Goal: Communication & Community: Ask a question

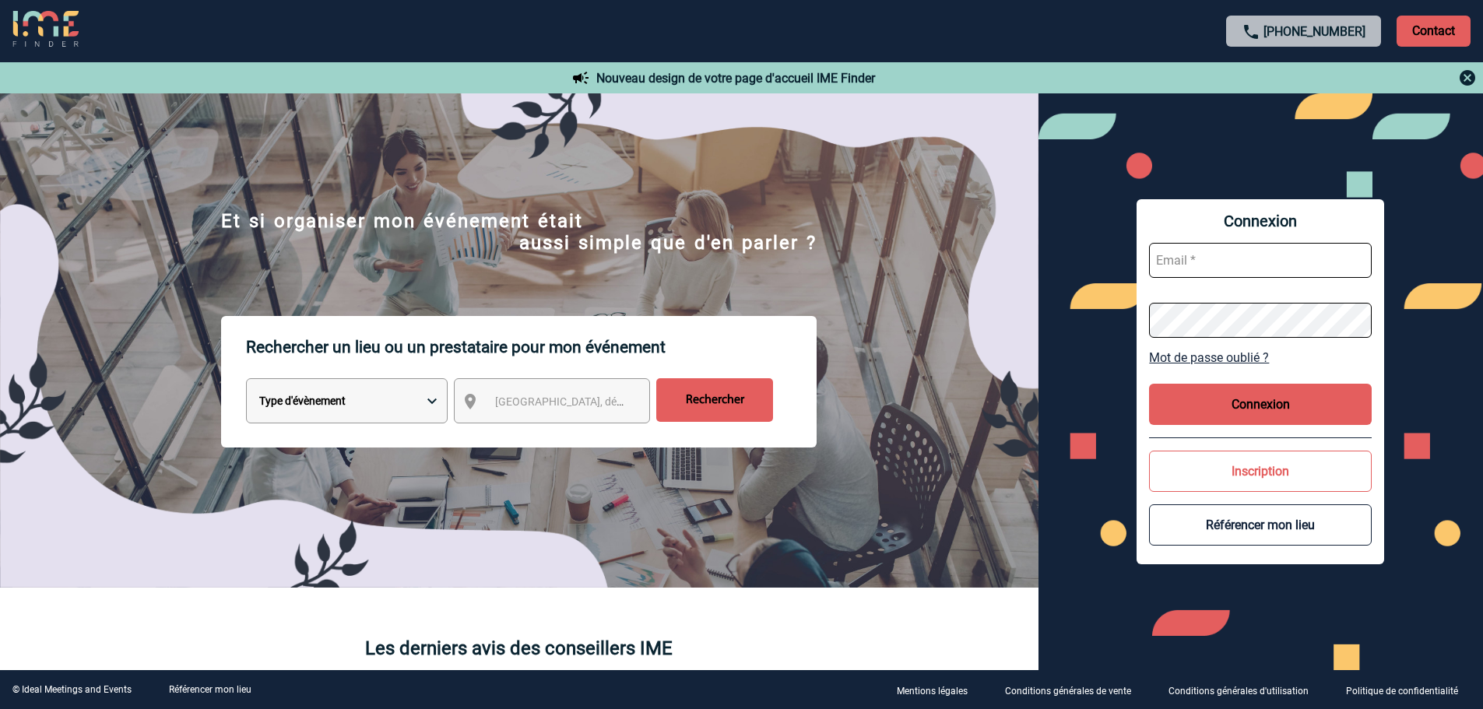
click at [1248, 253] on input "text" at bounding box center [1260, 260] width 223 height 35
type input "catherine.riffard@mobilize-fs.com"
click at [1331, 392] on button "Connexion" at bounding box center [1260, 404] width 223 height 41
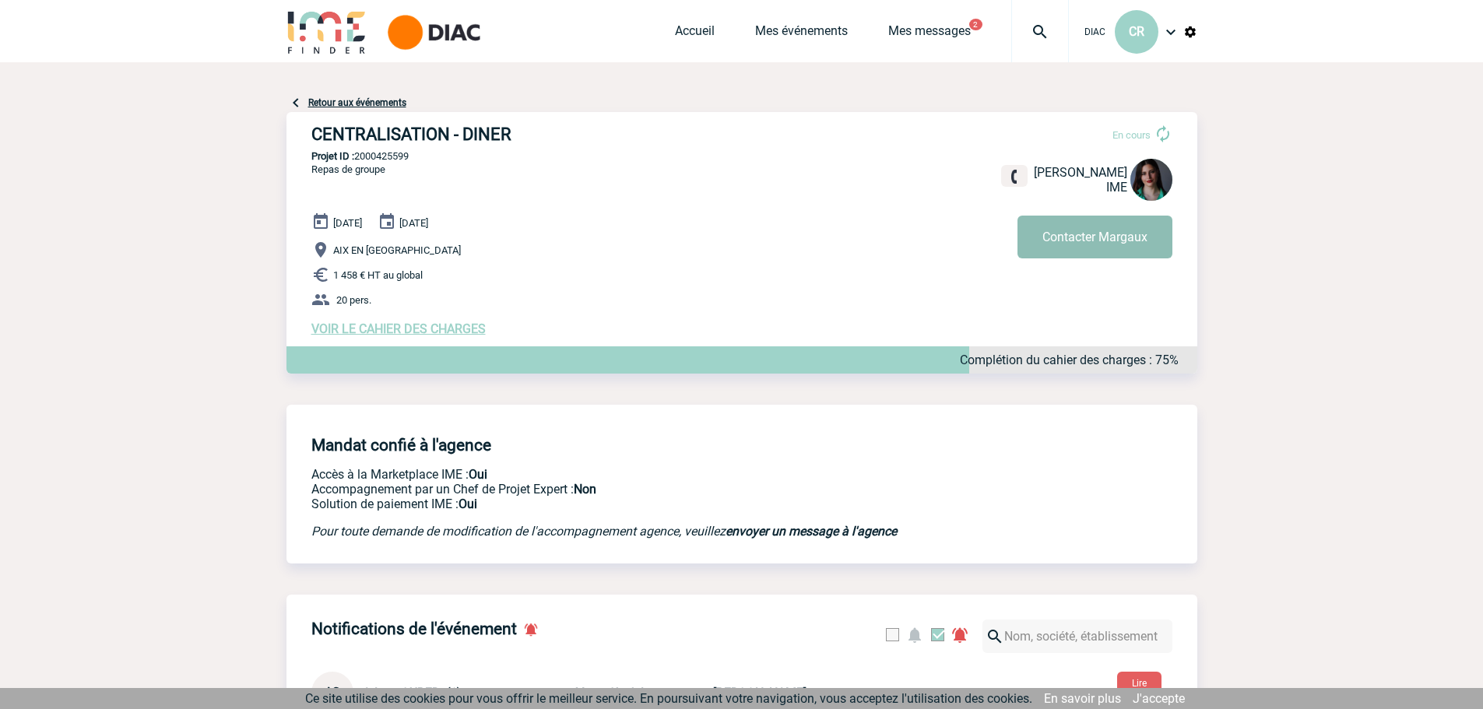
click at [1060, 231] on button "Contacter Margaux" at bounding box center [1094, 237] width 155 height 43
click at [708, 173] on div "CENTRALISATION - DINER En cours Margaux KNOPF IME Contacter Margaux CENTRALISAT…" at bounding box center [741, 230] width 911 height 237
click at [1160, 132] on img at bounding box center [1163, 134] width 19 height 19
click at [509, 264] on div "16 Octobre 2025 17 Octobre 2025 AIX EN PROVENCE 1 458 € HT au global 20 pers. V…" at bounding box center [754, 275] width 886 height 124
click at [436, 333] on span "VOIR LE CAHIER DES CHARGES" at bounding box center [398, 329] width 174 height 15
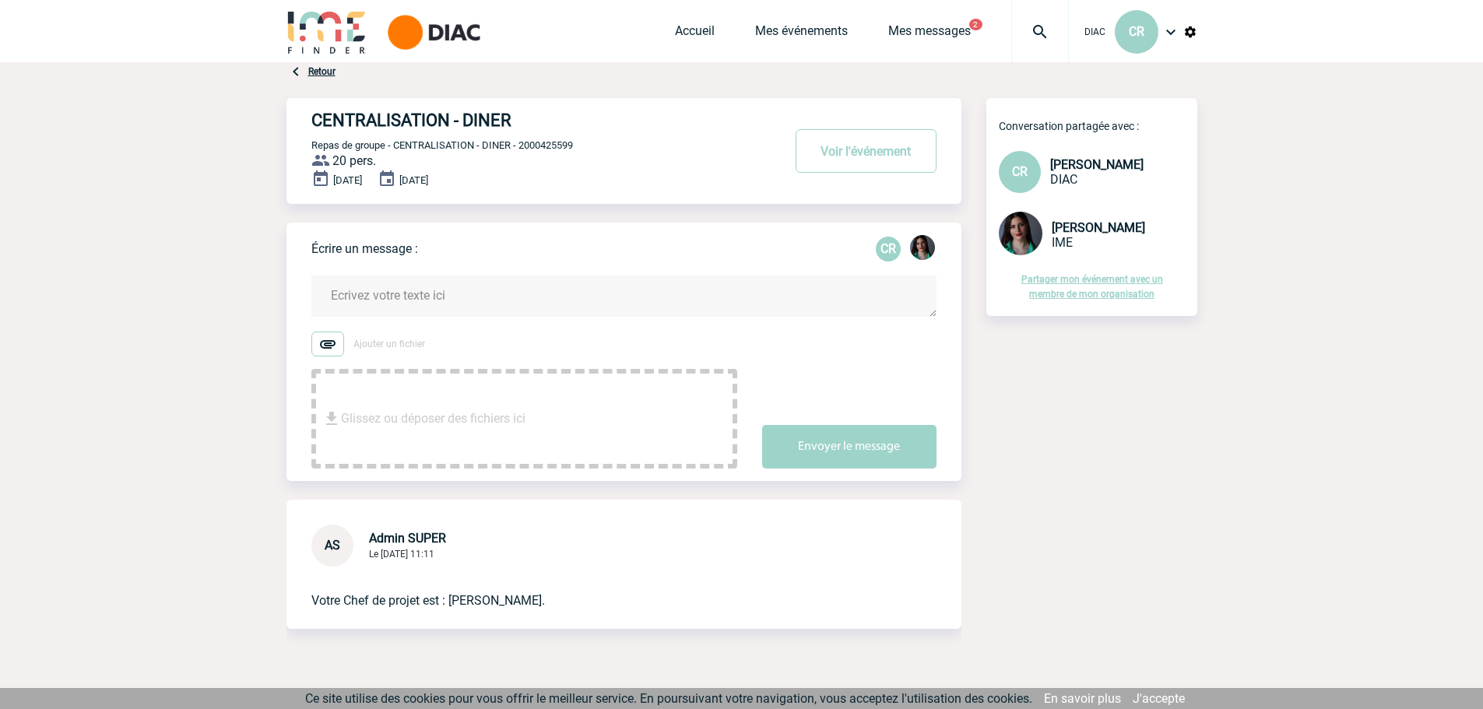
click at [507, 298] on textarea at bounding box center [623, 296] width 625 height 41
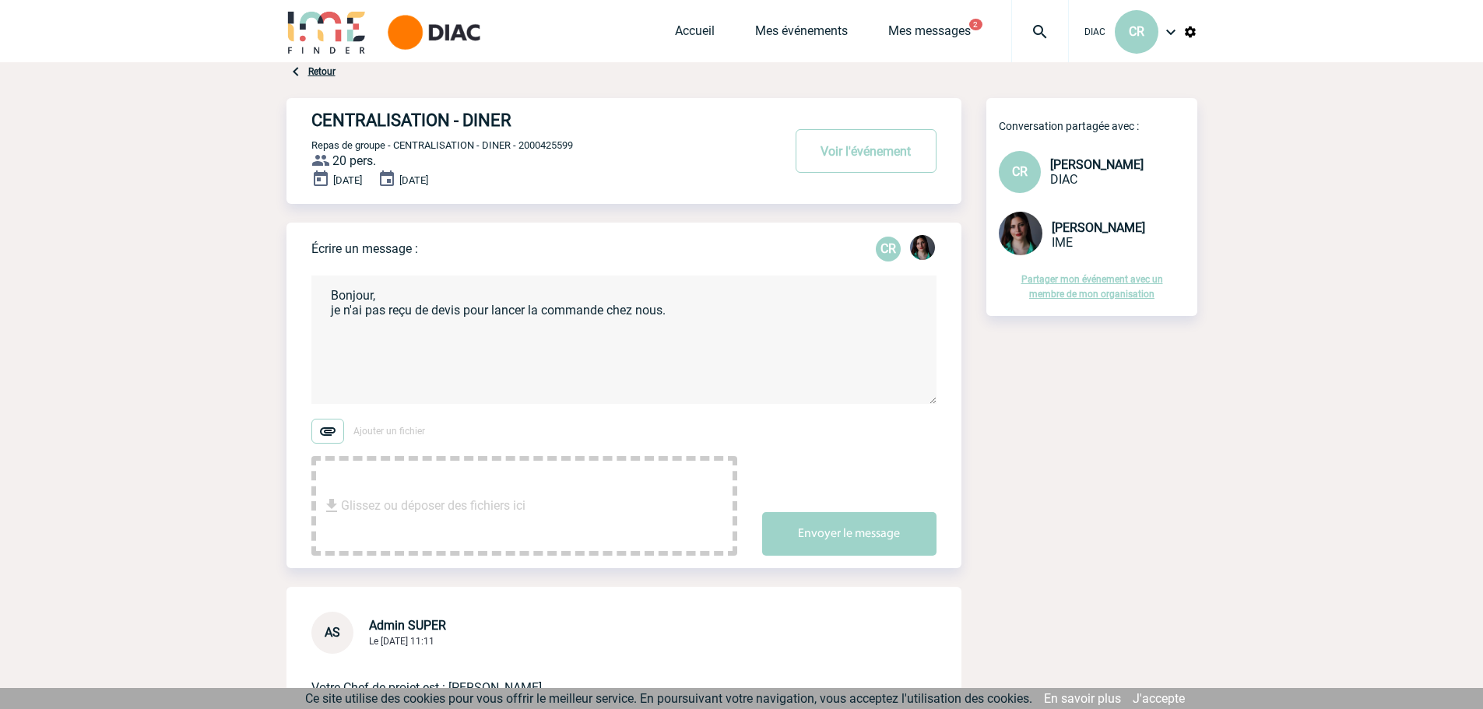
click at [462, 306] on textarea "Bonjour, je n'ai pas reçu de devis pour lancer la commande chez nous." at bounding box center [623, 340] width 625 height 128
click at [329, 311] on textarea "Bonjour, je n'ai pas reçu de devis IMEpour lancer la commande chez nous." at bounding box center [623, 340] width 625 height 128
click at [608, 306] on textarea "Bonjour, sauf erreur de ma part je n'ai pas reçu de devis IMEpour lancer la com…" at bounding box center [623, 340] width 625 height 128
click at [840, 309] on textarea "Bonjour, sauf erreur de ma part je n'ai pas reçu de devis IME pour lancer la co…" at bounding box center [623, 340] width 625 height 128
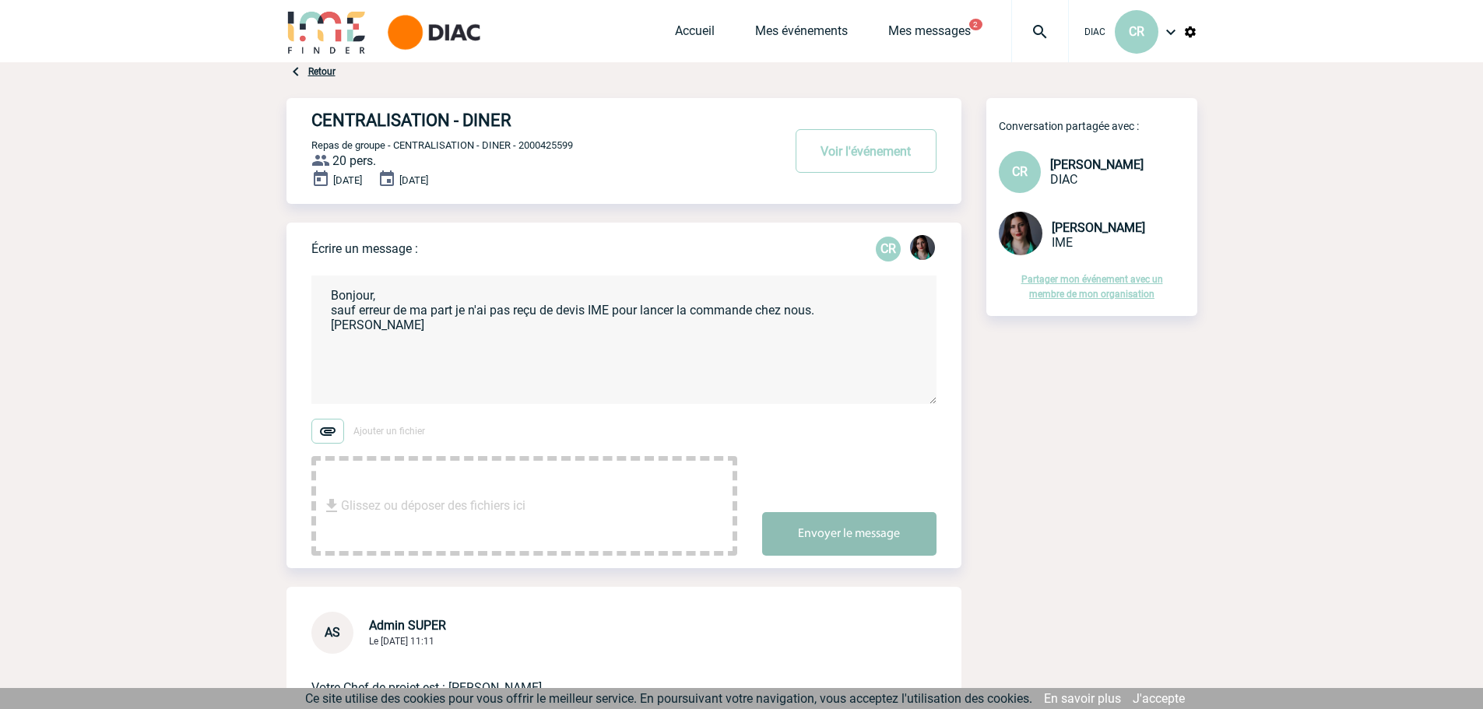
type textarea "Bonjour, sauf erreur de ma part je n'ai pas reçu de devis IME pour lancer la co…"
click at [884, 532] on button "Envoyer le message" at bounding box center [849, 534] width 174 height 44
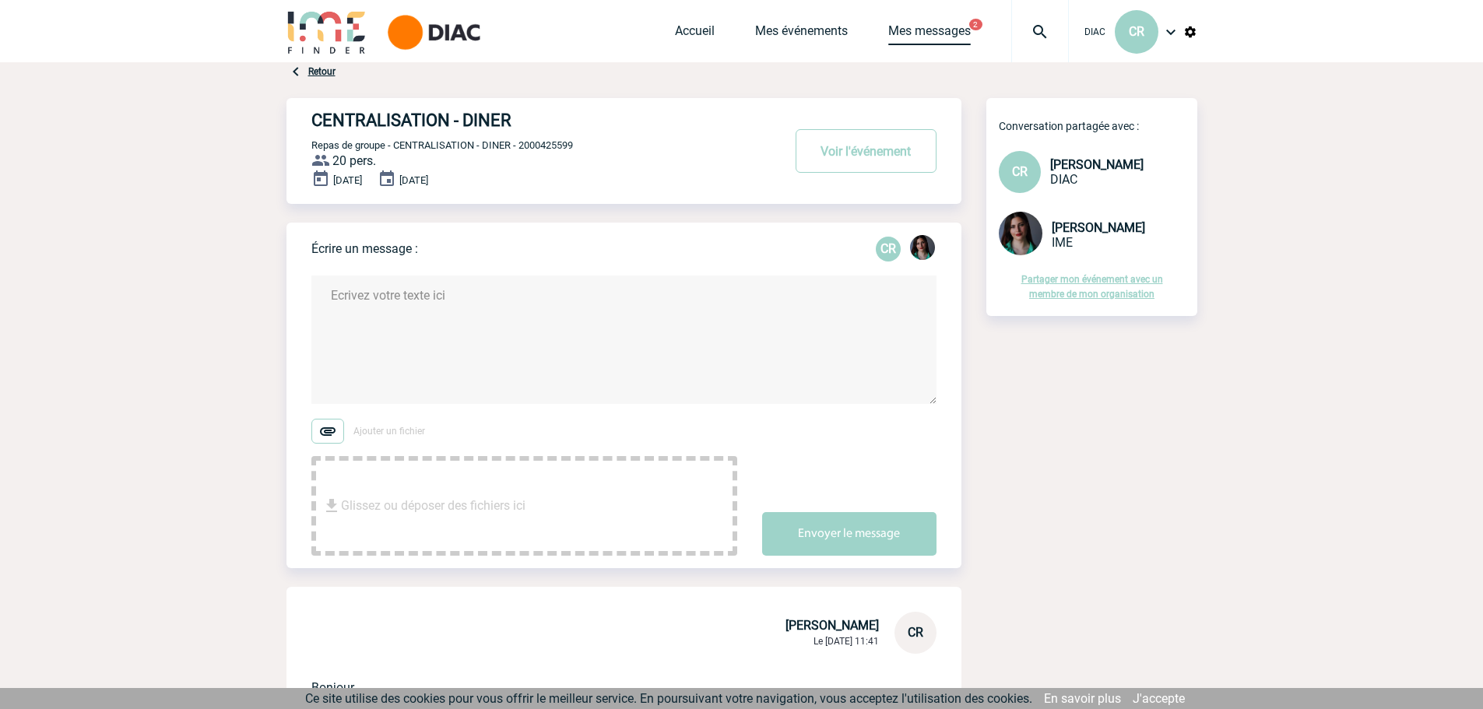
click at [966, 28] on link "Mes messages" at bounding box center [929, 34] width 83 height 22
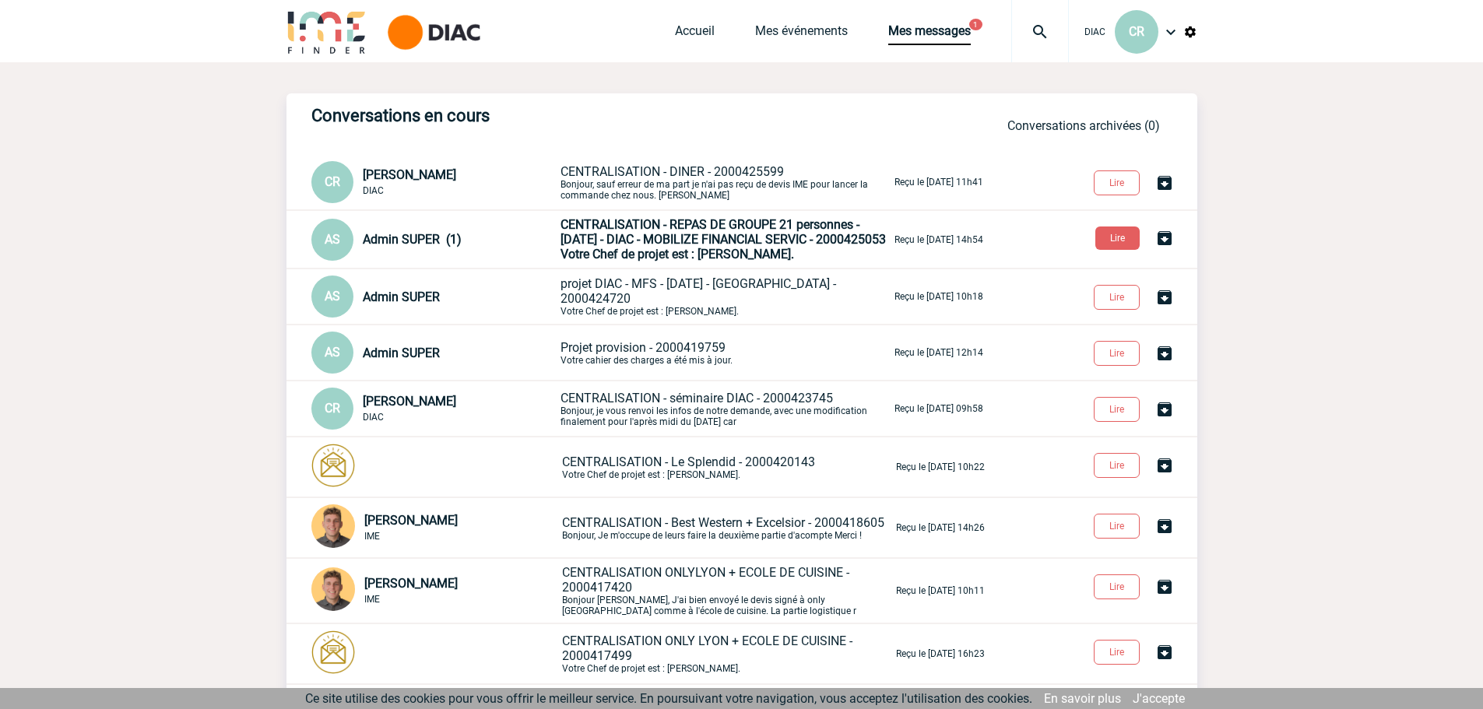
click at [624, 247] on span "CENTRALISATION - REPAS DE GROUPE 21 personnes - 18 septembre 2025 - DIAC - MOBI…" at bounding box center [723, 232] width 325 height 30
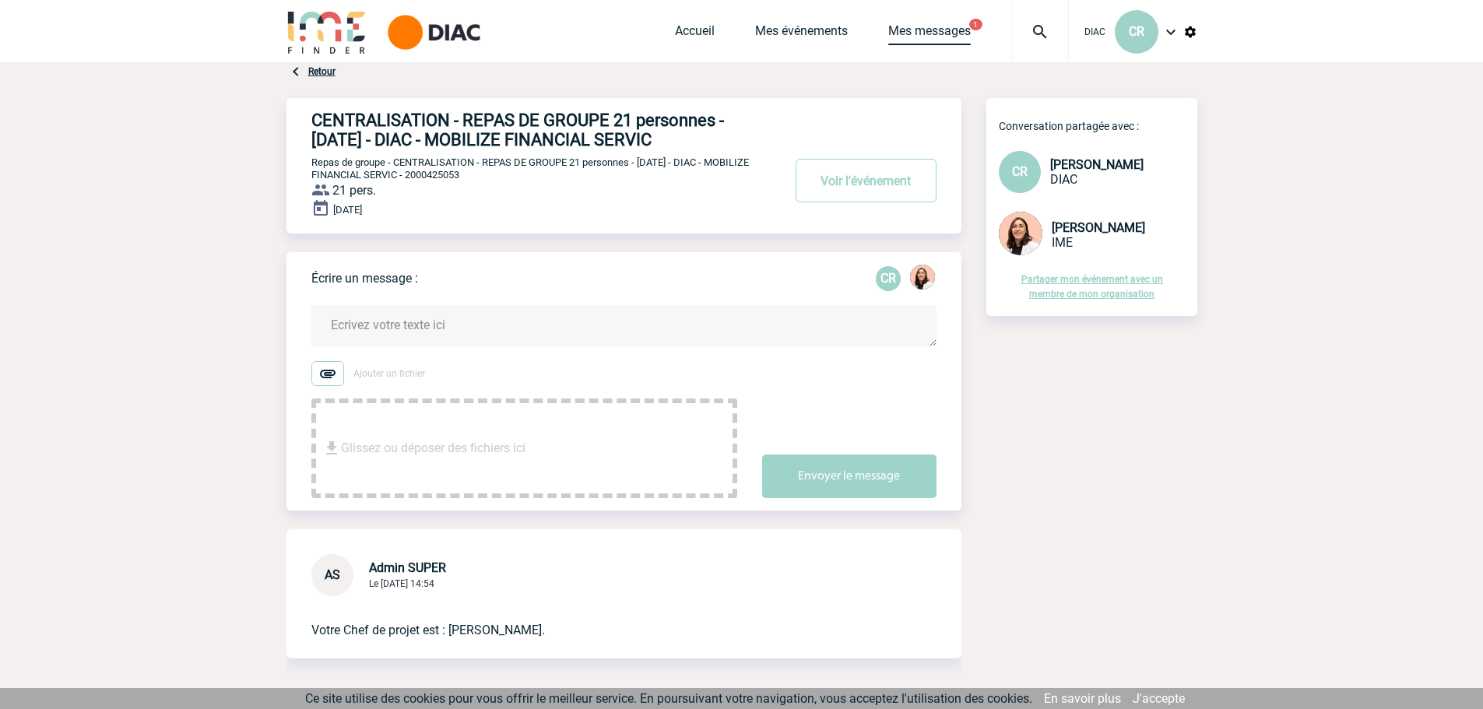
click at [923, 30] on link "Mes messages" at bounding box center [929, 34] width 83 height 22
